Goal: Information Seeking & Learning: Learn about a topic

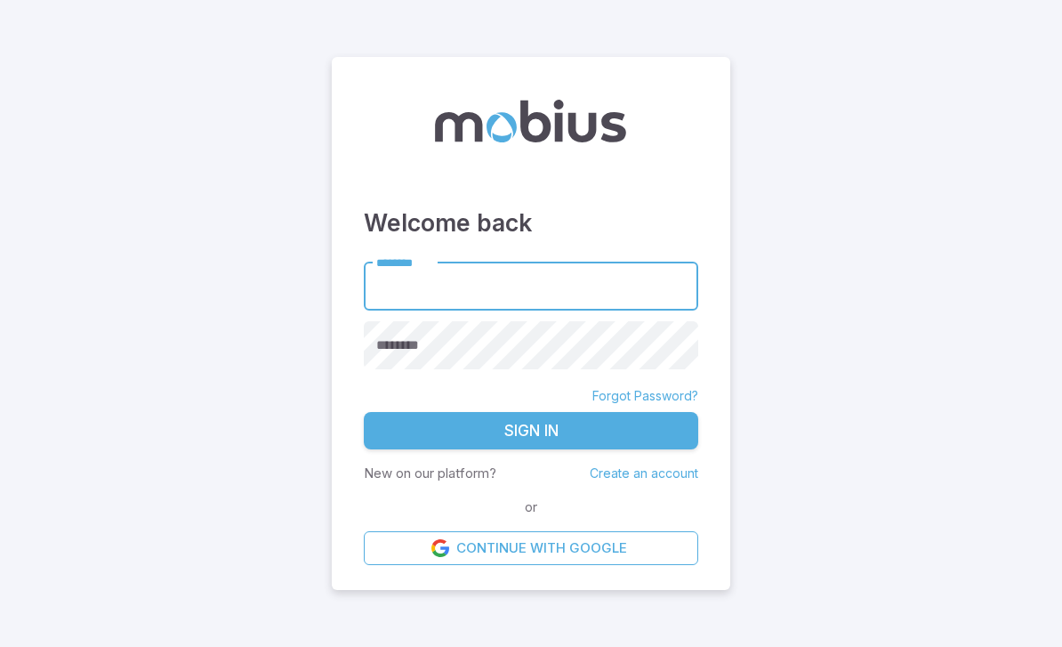
click at [531, 308] on input "********" at bounding box center [531, 286] width 335 height 49
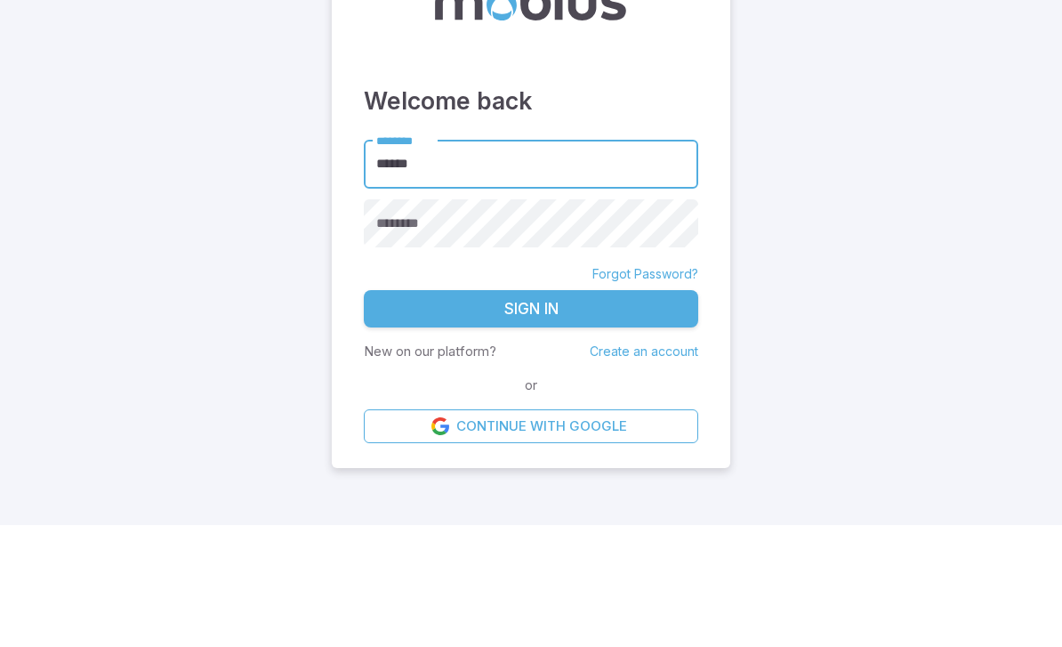
type input "******"
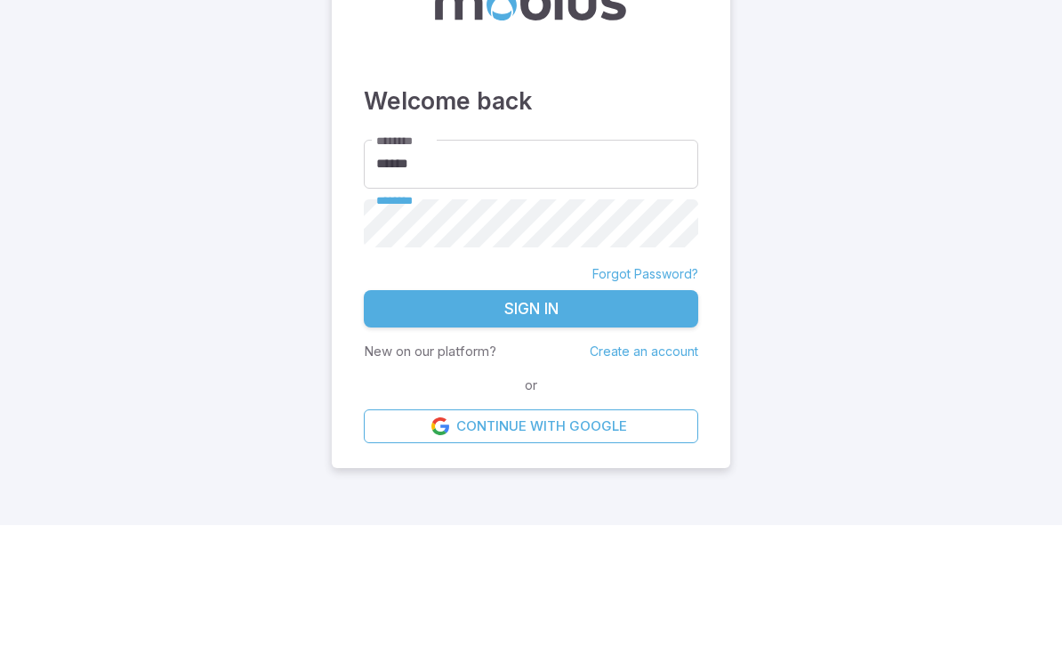
click at [804, 191] on main "Welcome back ******** ****** ******** ******** Forgot Password? Sign In New on …" at bounding box center [531, 323] width 1062 height 647
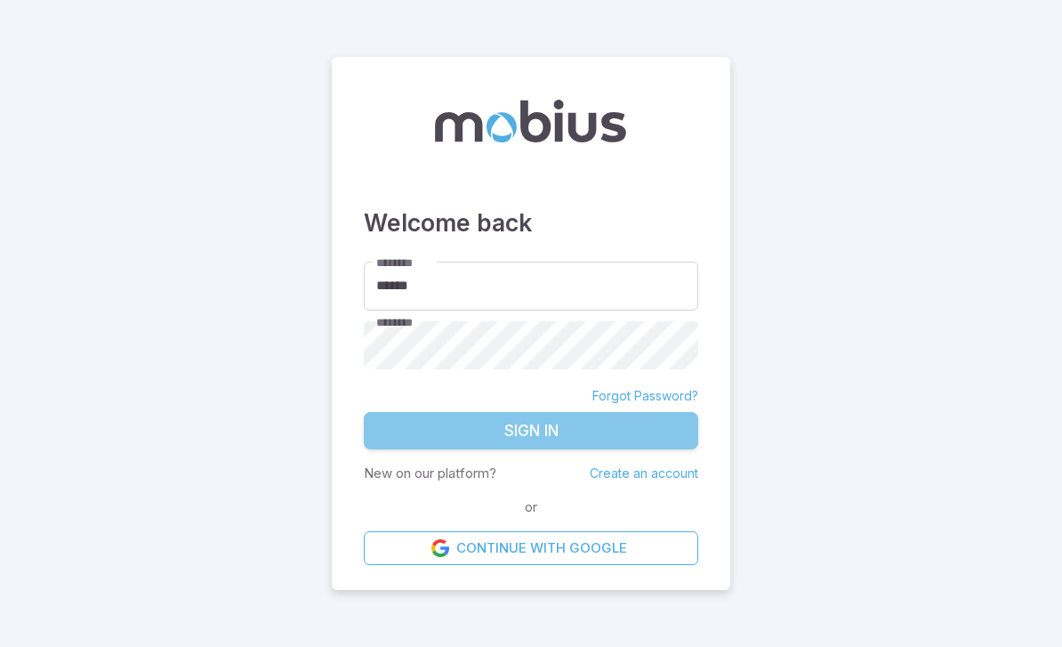
click at [489, 412] on button "Sign In" at bounding box center [531, 430] width 335 height 37
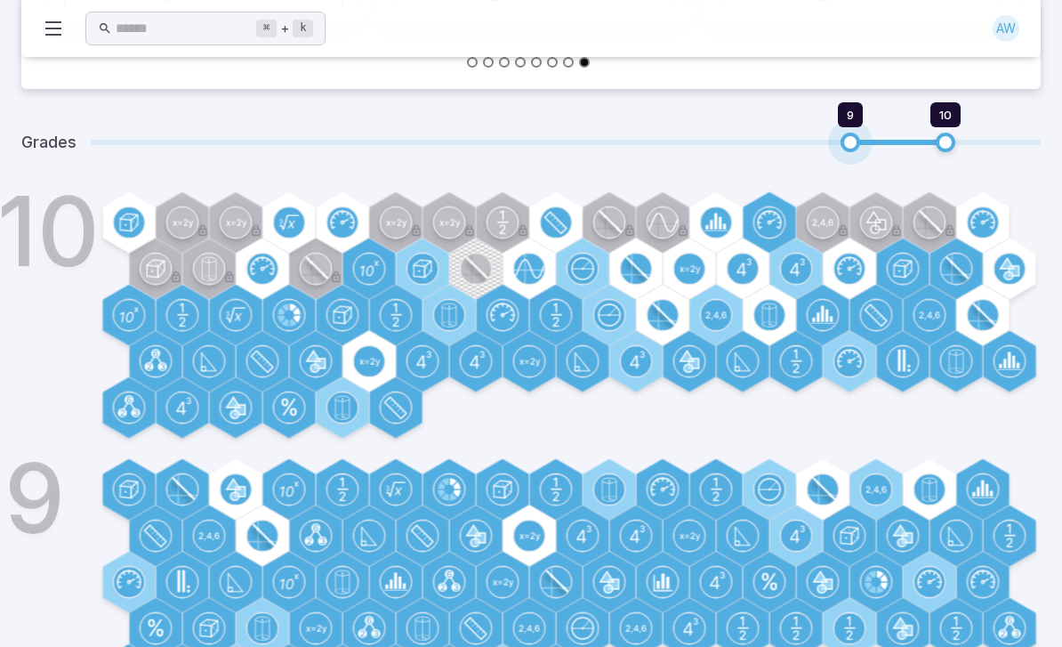
scroll to position [550, 0]
click at [804, 141] on span at bounding box center [566, 142] width 950 height 5
type input "*"
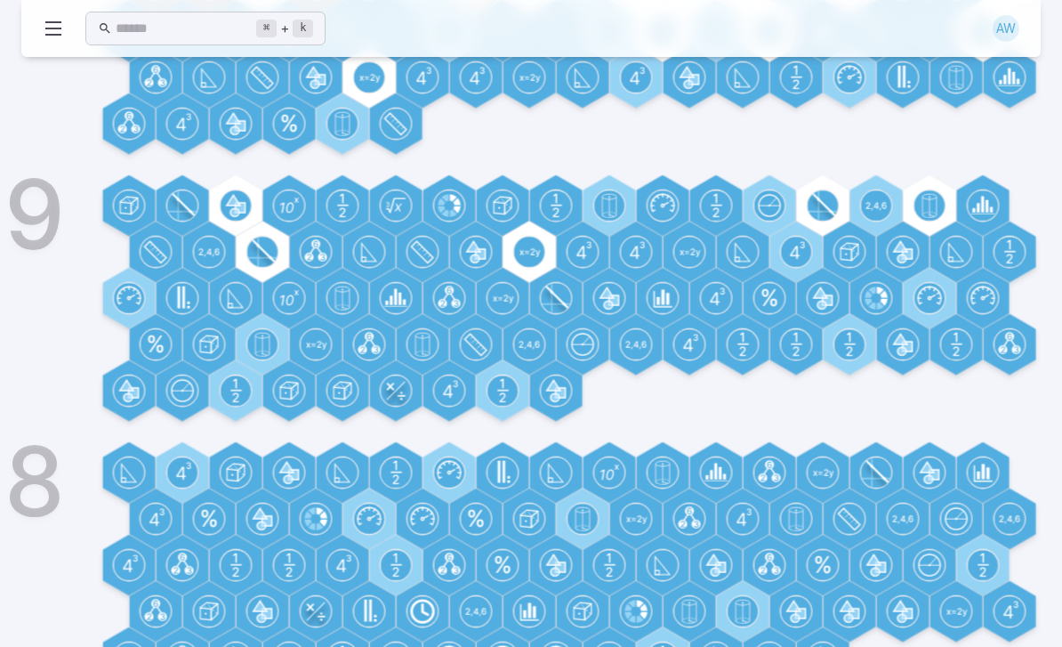
scroll to position [834, 0]
click at [829, 209] on icon at bounding box center [823, 204] width 23 height 22
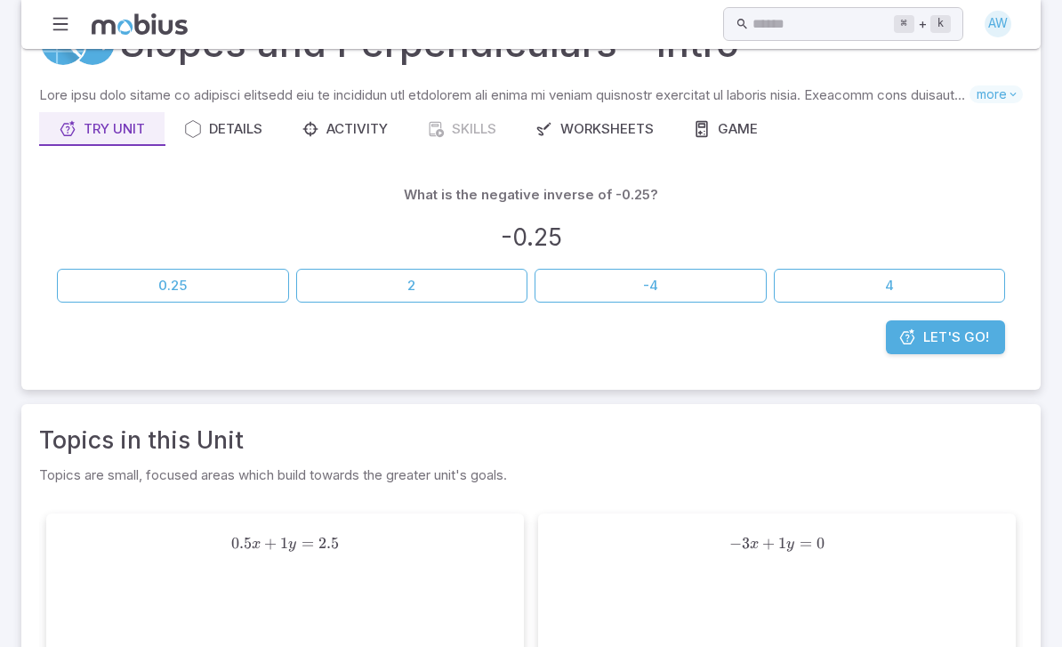
scroll to position [59, 0]
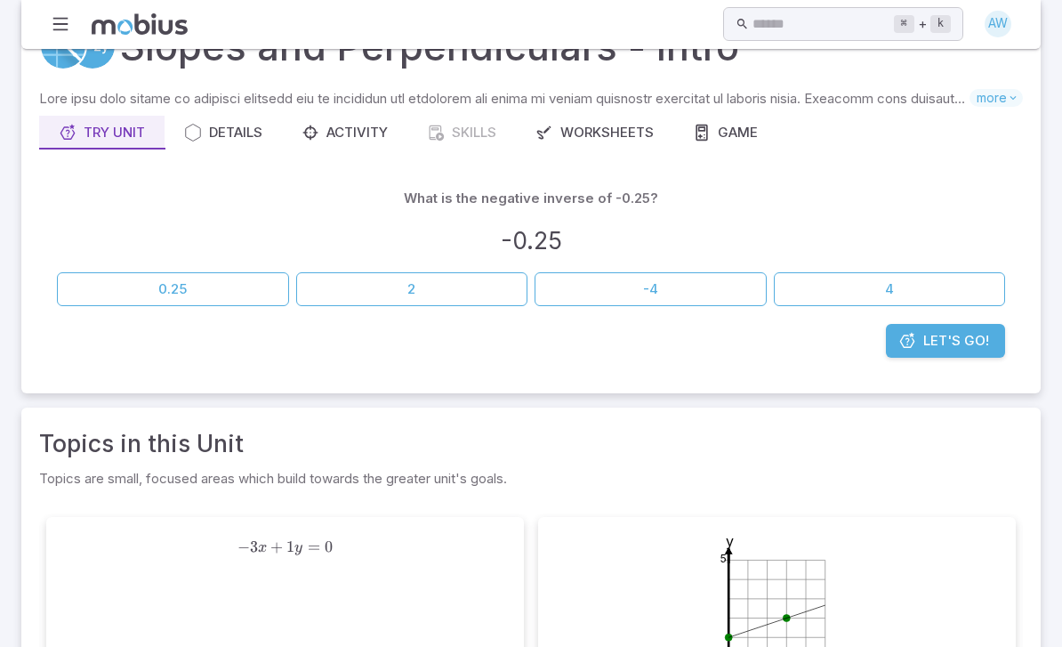
click at [158, 296] on button "0.25" at bounding box center [173, 290] width 232 height 34
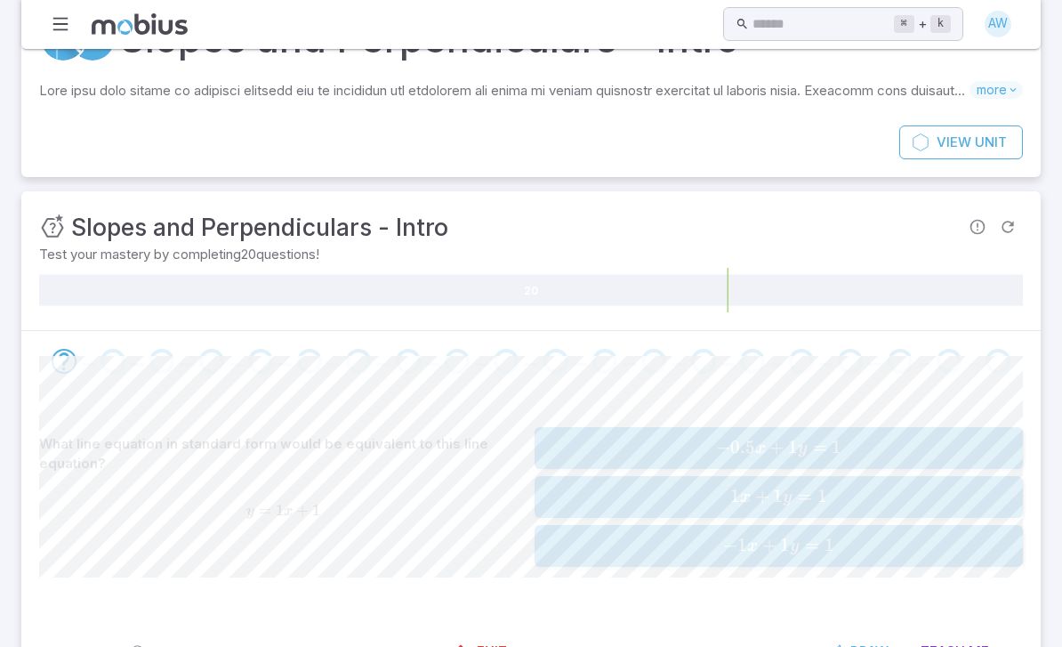
scroll to position [67, 0]
click at [856, 542] on span "− 1 x + 1 y = 1" at bounding box center [778, 547] width 477 height 24
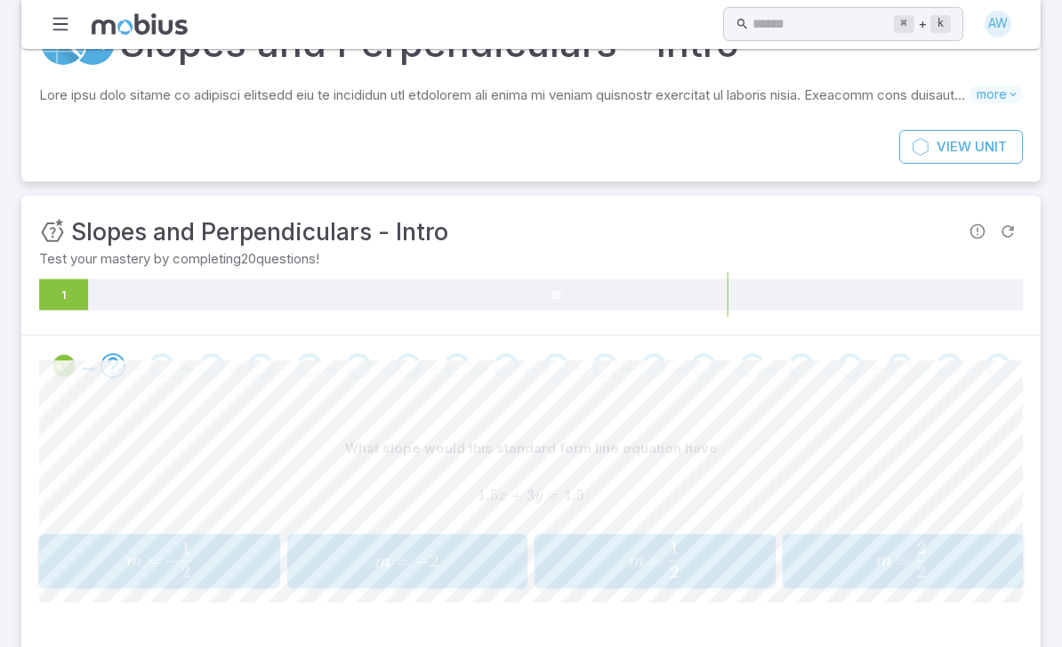
scroll to position [63, 0]
click at [401, 562] on span "=" at bounding box center [403, 561] width 14 height 22
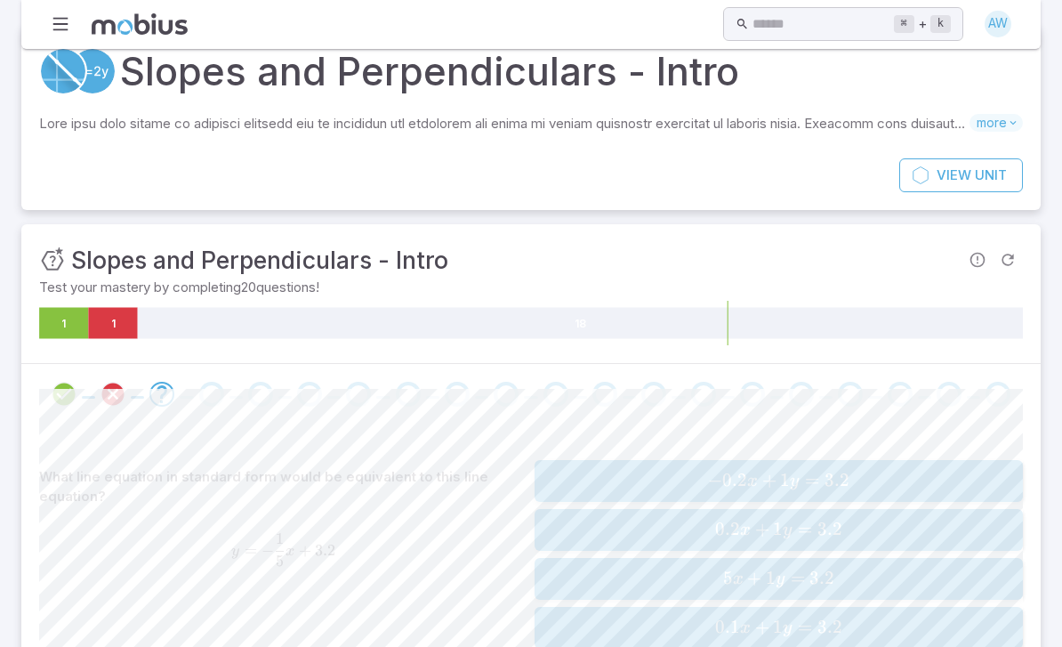
scroll to position [0, 0]
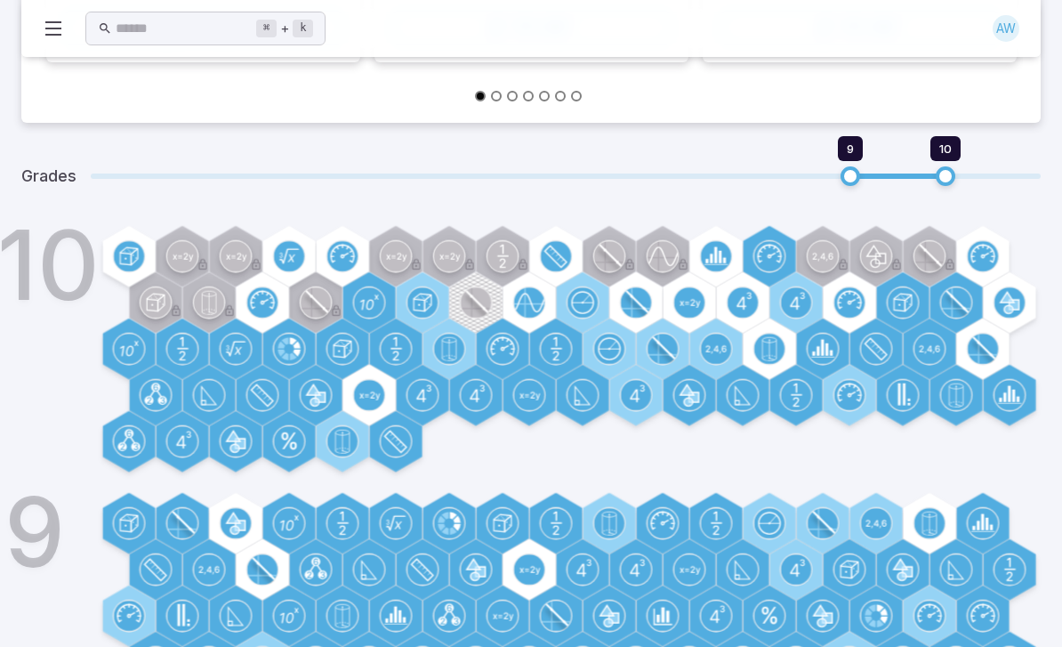
scroll to position [519, 0]
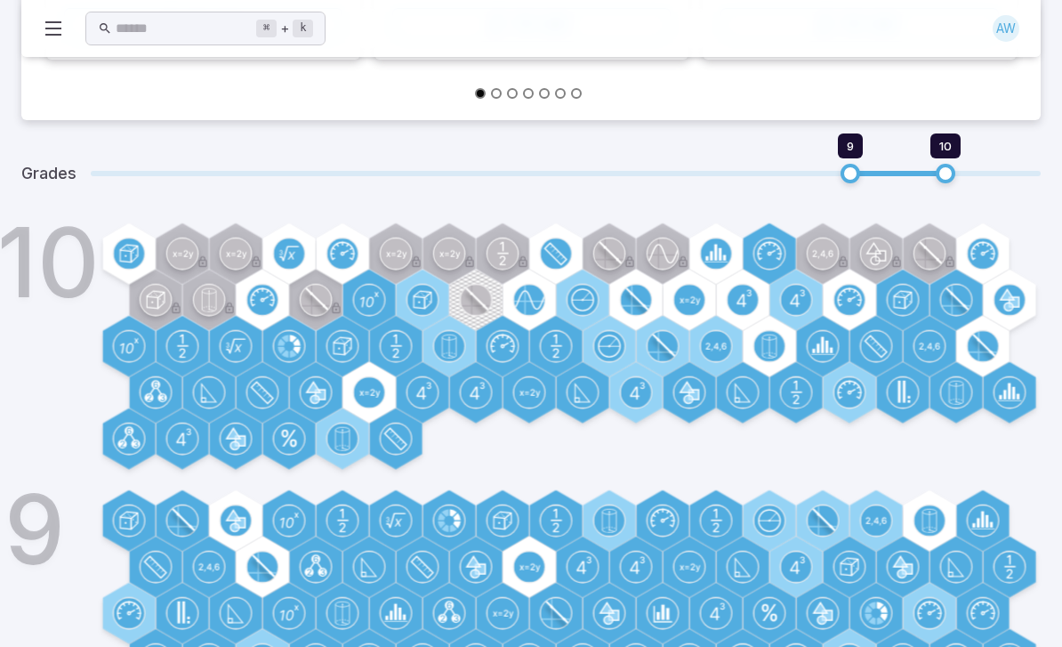
type input "*"
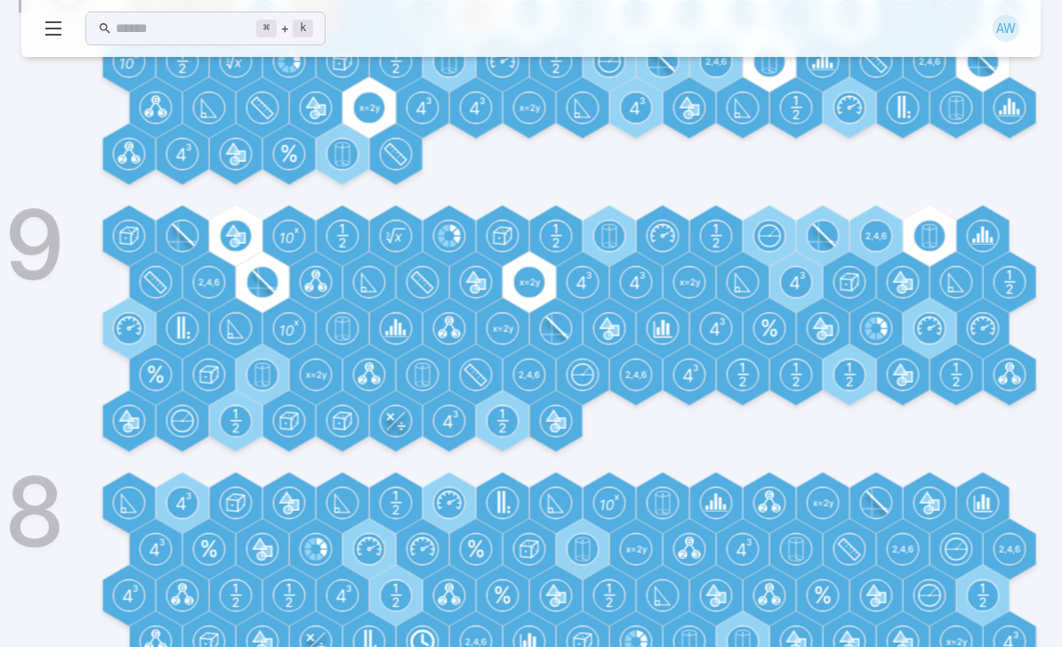
scroll to position [839, 0]
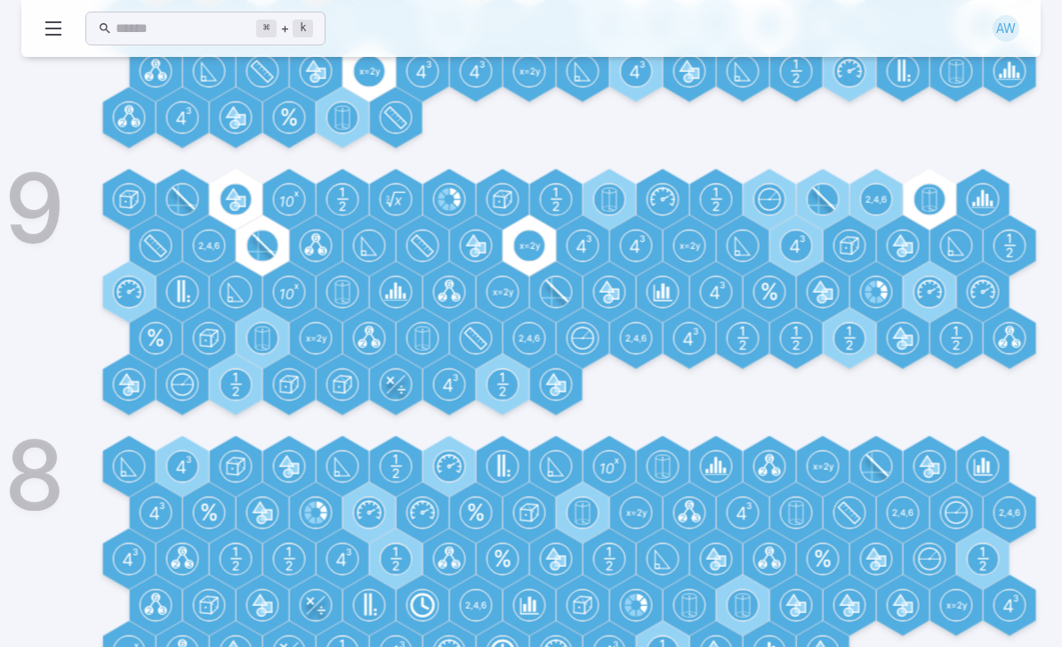
click at [168, 454] on icon at bounding box center [182, 467] width 30 height 30
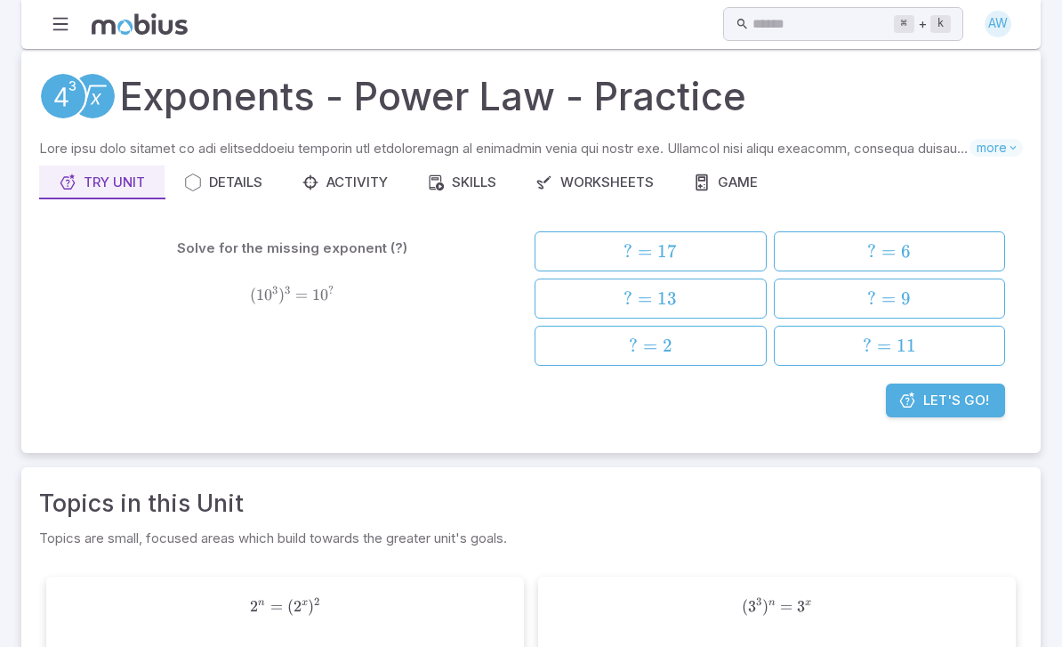
scroll to position [0, 0]
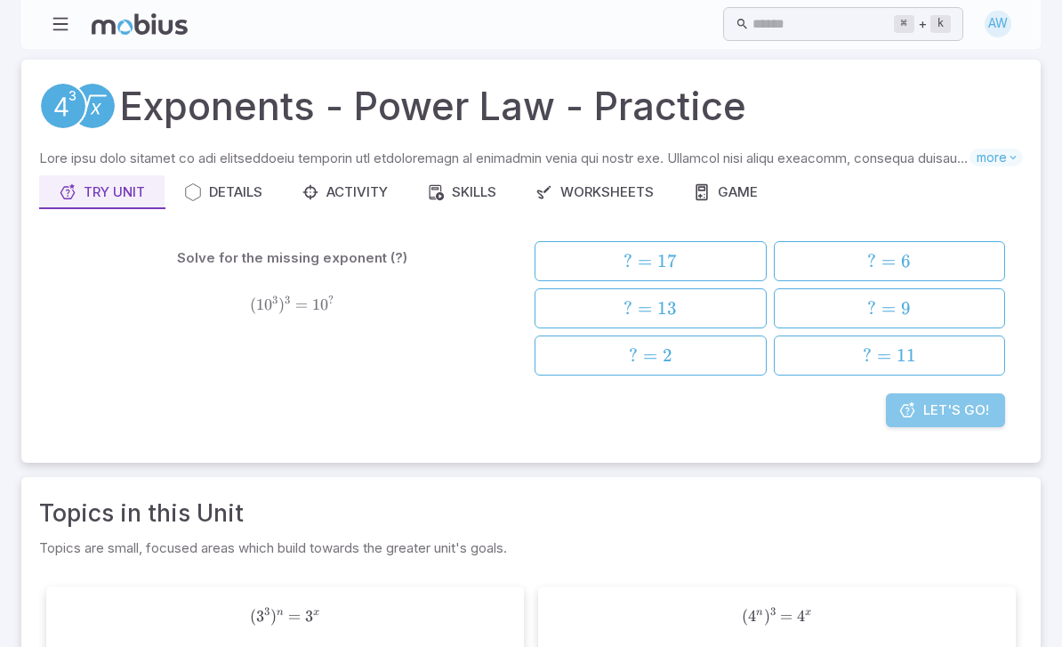
click at [974, 413] on span "Let's Go!" at bounding box center [957, 410] width 66 height 20
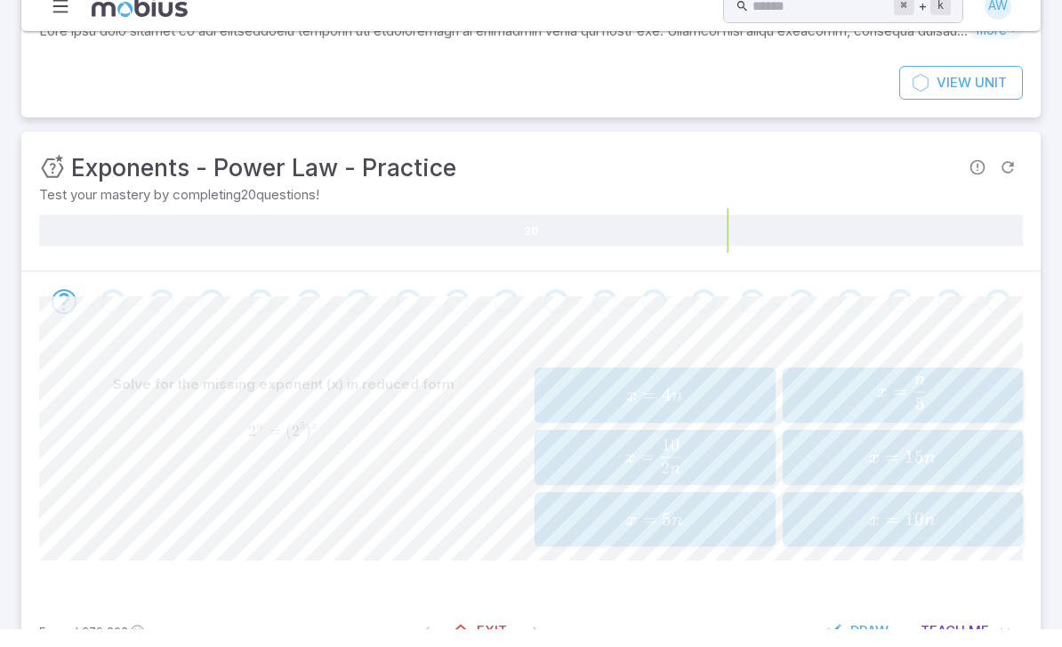
scroll to position [109, 0]
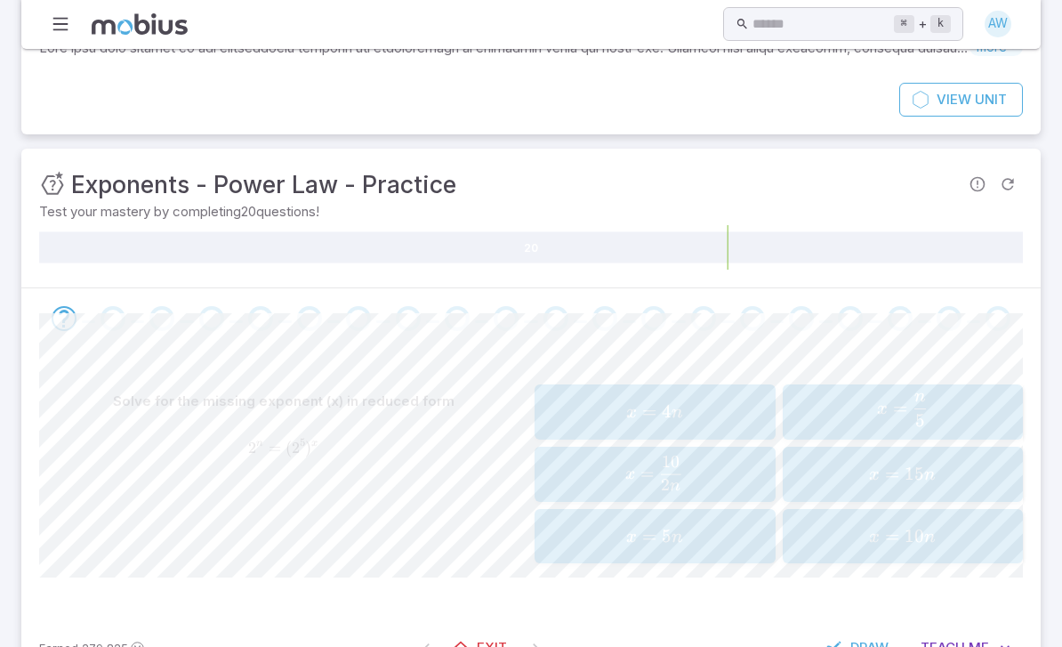
click at [965, 418] on span "x = 5 n ​" at bounding box center [903, 411] width 230 height 34
click at [859, 462] on span "x = 2 n 1 ​" at bounding box center [902, 474] width 204 height 36
click at [725, 537] on span "x = 3 n ​" at bounding box center [655, 535] width 230 height 34
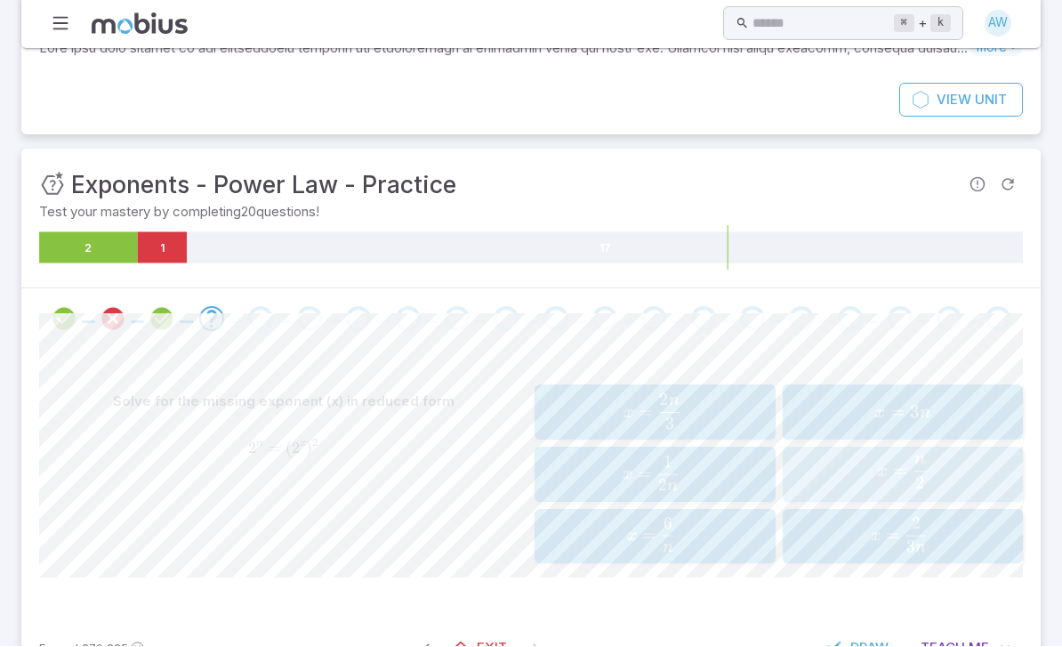
click at [875, 473] on span "x = 2 n ​" at bounding box center [903, 473] width 230 height 34
click at [941, 546] on div "x = 3 n x=3n x = 3 n" at bounding box center [903, 537] width 230 height 41
click at [973, 460] on span "x = 3 n ​" at bounding box center [903, 473] width 230 height 34
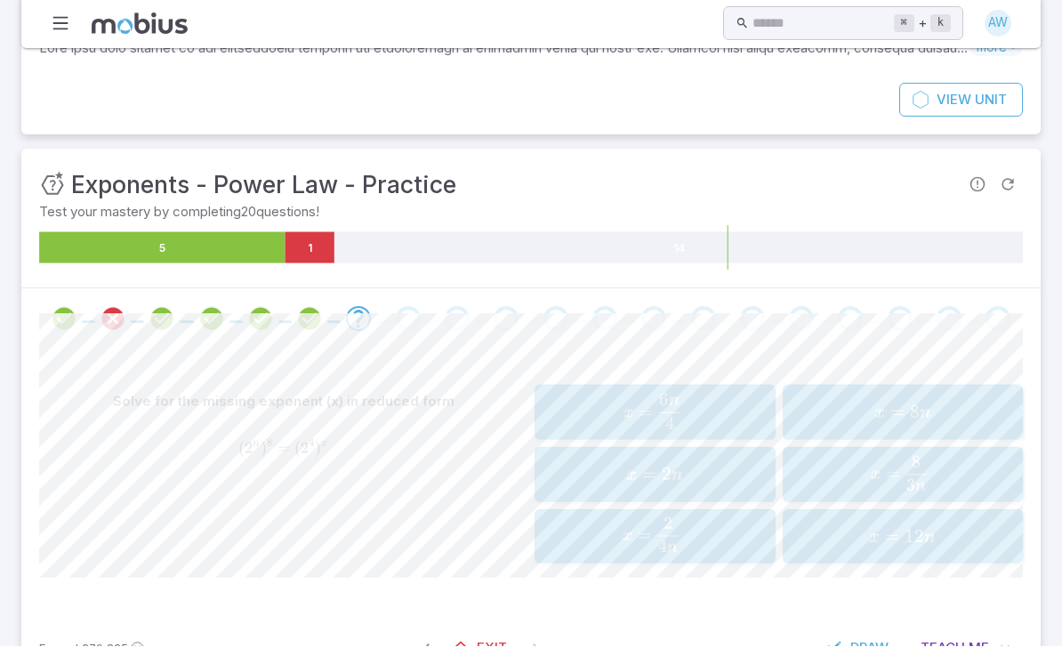
click at [679, 477] on span "n" at bounding box center [678, 476] width 12 height 18
click at [748, 555] on button "x = 12 n x=12n x = 12 n" at bounding box center [655, 537] width 241 height 55
click at [655, 410] on span "=" at bounding box center [649, 412] width 14 height 22
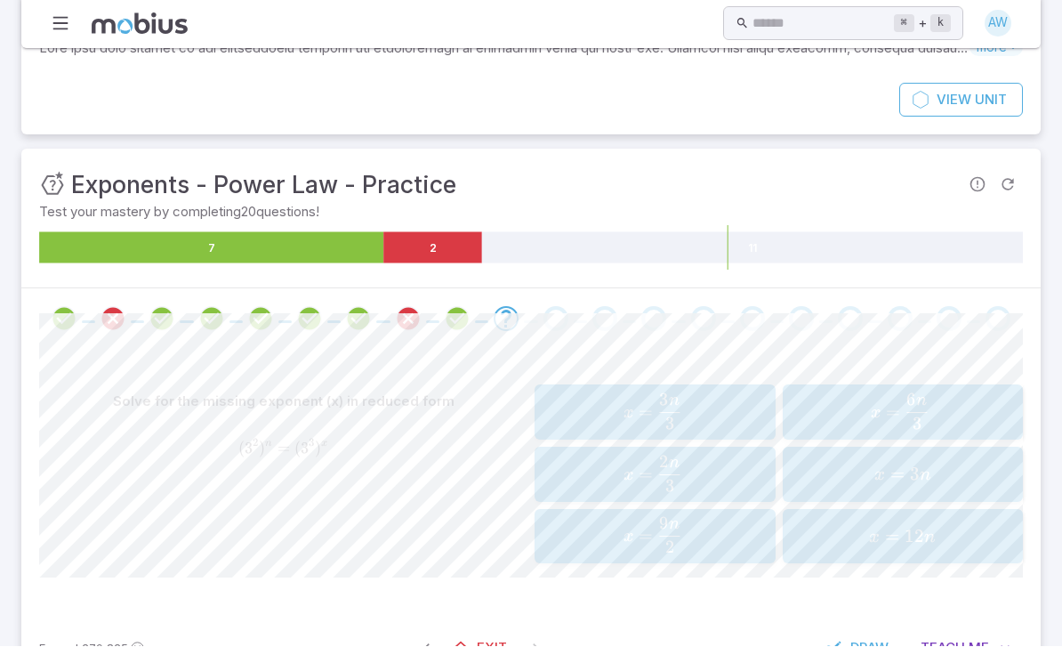
click at [603, 488] on span "x = 3 2 n ​" at bounding box center [652, 474] width 215 height 36
click at [583, 473] on span "x = 2 3 n ​" at bounding box center [652, 474] width 215 height 36
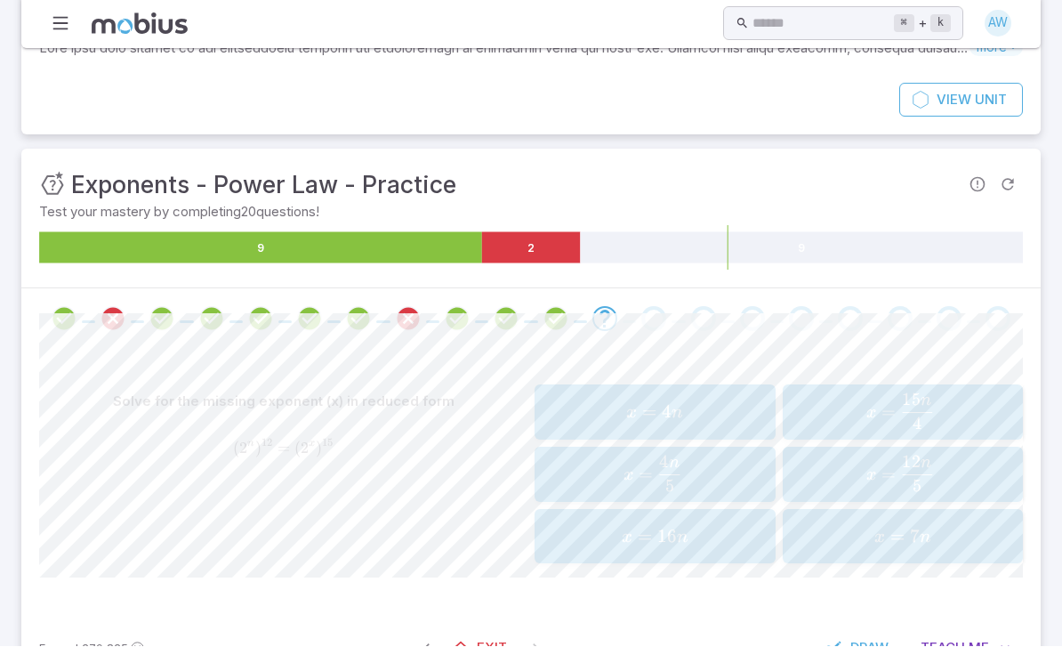
click at [990, 369] on div "Solve for the missing exponent (x) in reduced form ( 2 n ) 12 = ( 2 x ) 15 (2^{…" at bounding box center [531, 482] width 984 height 265
click at [954, 392] on div "x = 15 n 4 x=\frac{15n}{4} x = 4 15 n ​" at bounding box center [903, 412] width 230 height 41
click at [706, 489] on span "x = 2 3 n ​" at bounding box center [652, 474] width 215 height 36
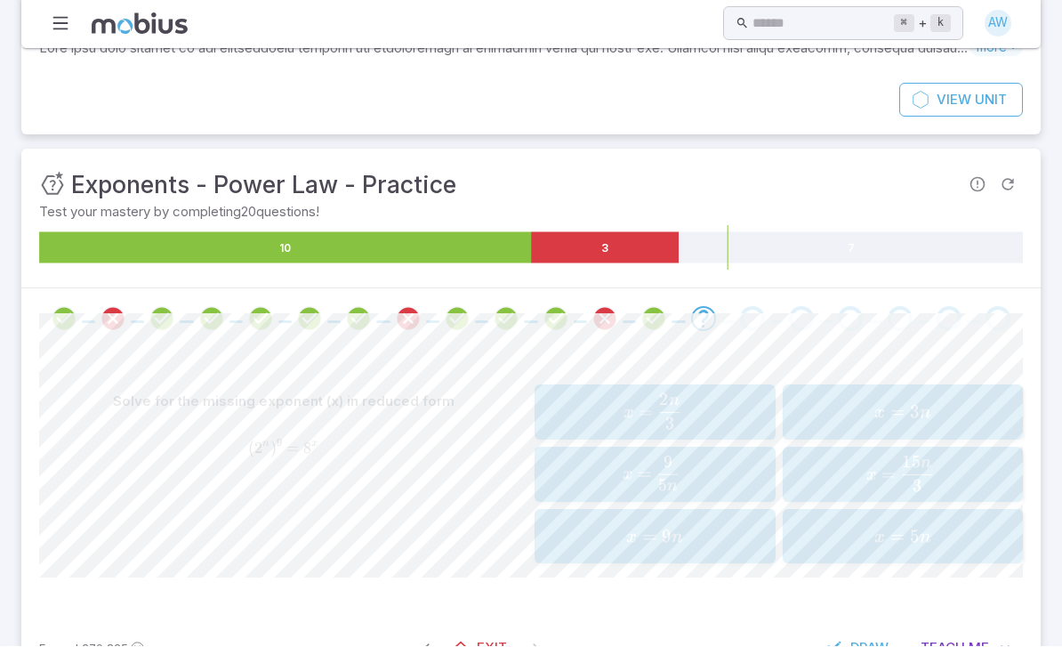
click at [698, 546] on div "x = 9 n x=9n x = 9 n" at bounding box center [655, 537] width 230 height 41
click at [709, 394] on span "x = 2 3 n ​" at bounding box center [652, 412] width 215 height 36
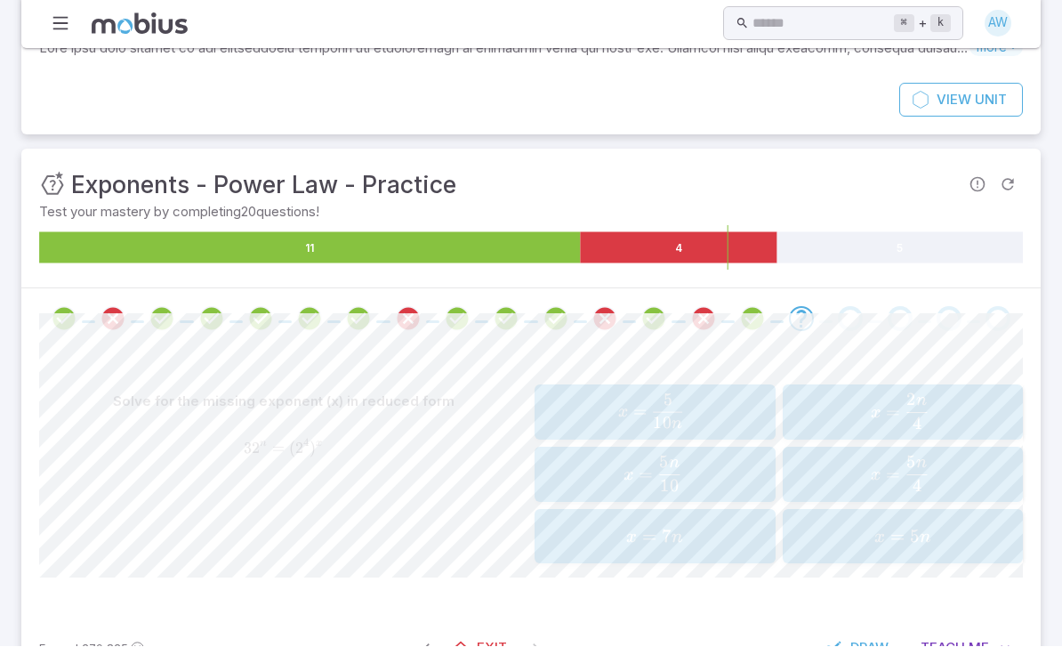
click at [952, 397] on span "x = 4 2 n ​" at bounding box center [900, 412] width 215 height 36
click at [723, 475] on span "x = 4 6 n ​" at bounding box center [652, 474] width 215 height 36
click at [854, 548] on span "x = 2 n 5 ​" at bounding box center [899, 536] width 209 height 36
click at [721, 395] on span "x = 3 2 n ​" at bounding box center [652, 412] width 215 height 36
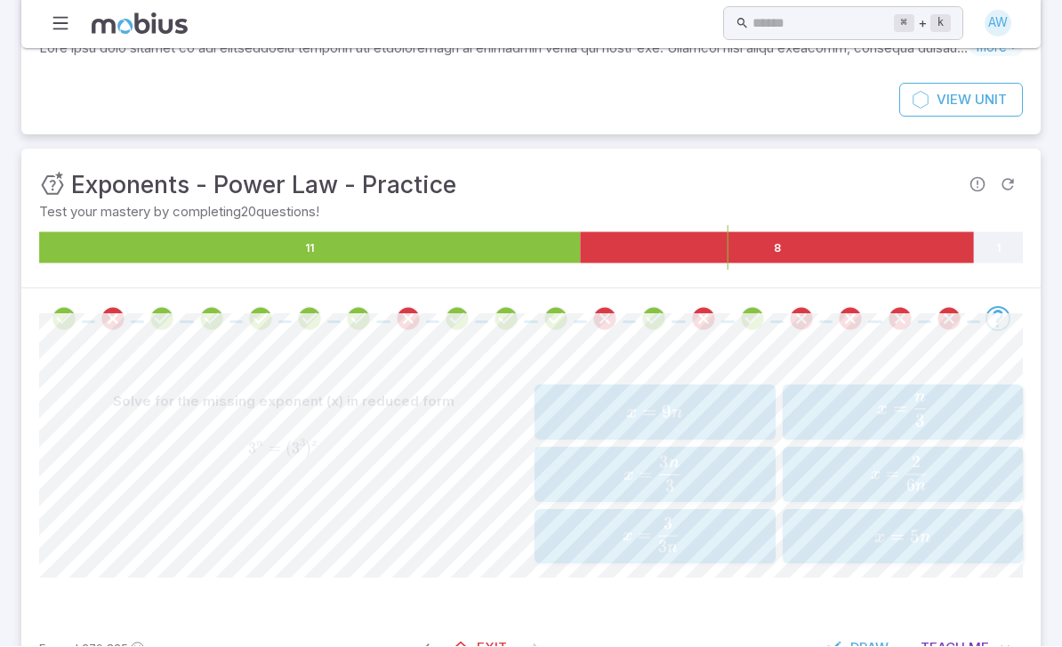
click at [726, 460] on span "x = 3 3 n ​" at bounding box center [652, 474] width 215 height 36
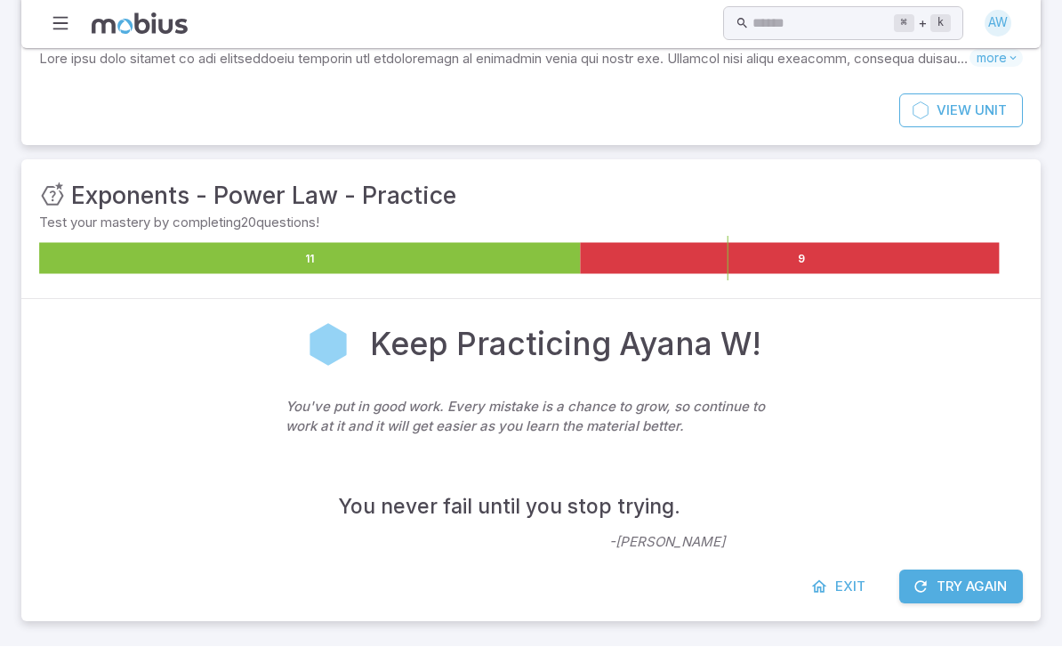
scroll to position [37, 0]
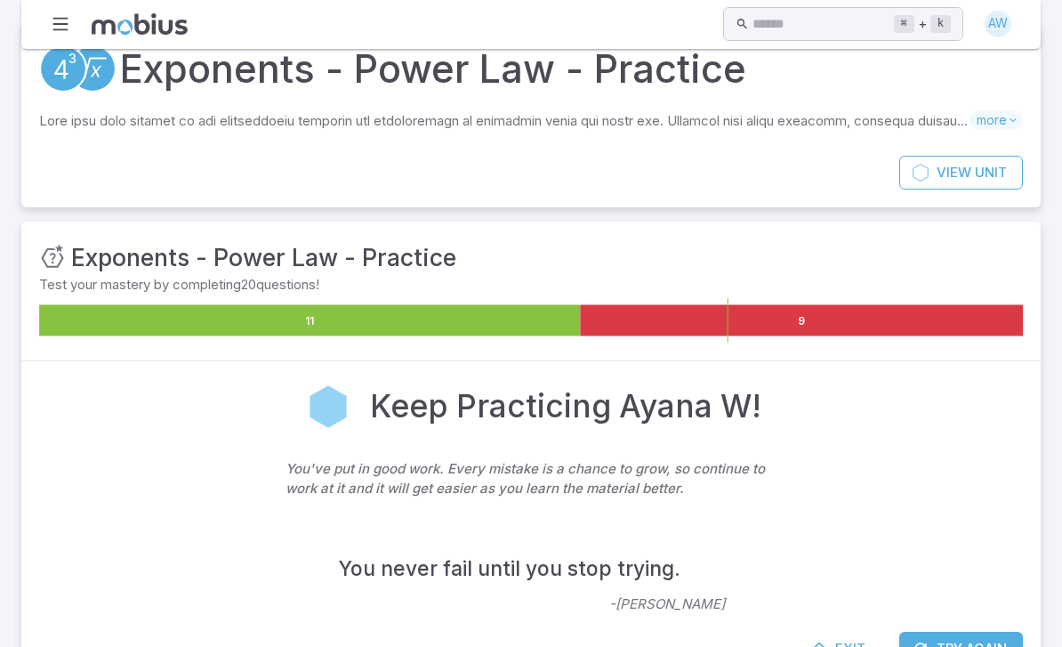
click at [841, 646] on span "Exit" at bounding box center [850, 649] width 30 height 20
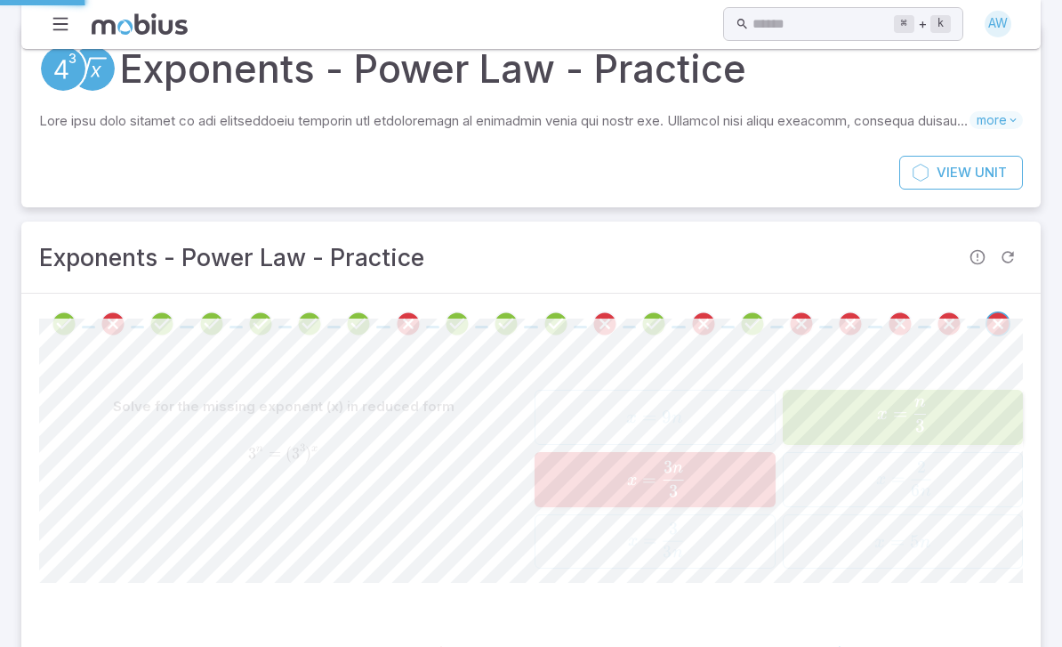
scroll to position [1, 0]
